Goal: Task Accomplishment & Management: Use online tool/utility

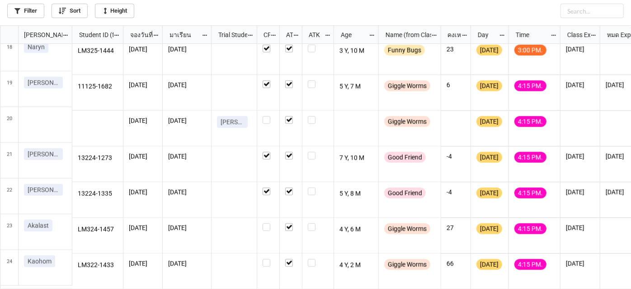
scroll to position [616, 0]
drag, startPoint x: 220, startPoint y: 119, endPoint x: 245, endPoint y: 121, distance: 25.0
click at [245, 121] on link "[PERSON_NAME]" at bounding box center [232, 122] width 31 height 12
copy p "[PERSON_NAME]"
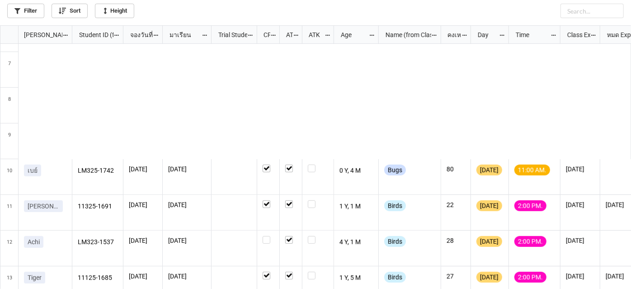
scroll to position [123, 0]
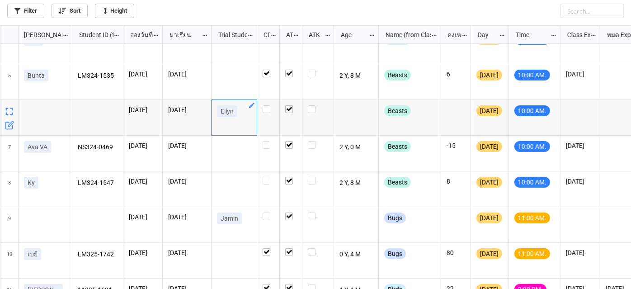
drag, startPoint x: 241, startPoint y: 110, endPoint x: 218, endPoint y: 112, distance: 22.6
click at [218, 112] on div "Eilyn" at bounding box center [234, 112] width 34 height 15
copy p "Eilyn"
